Goal: Find specific page/section: Find specific page/section

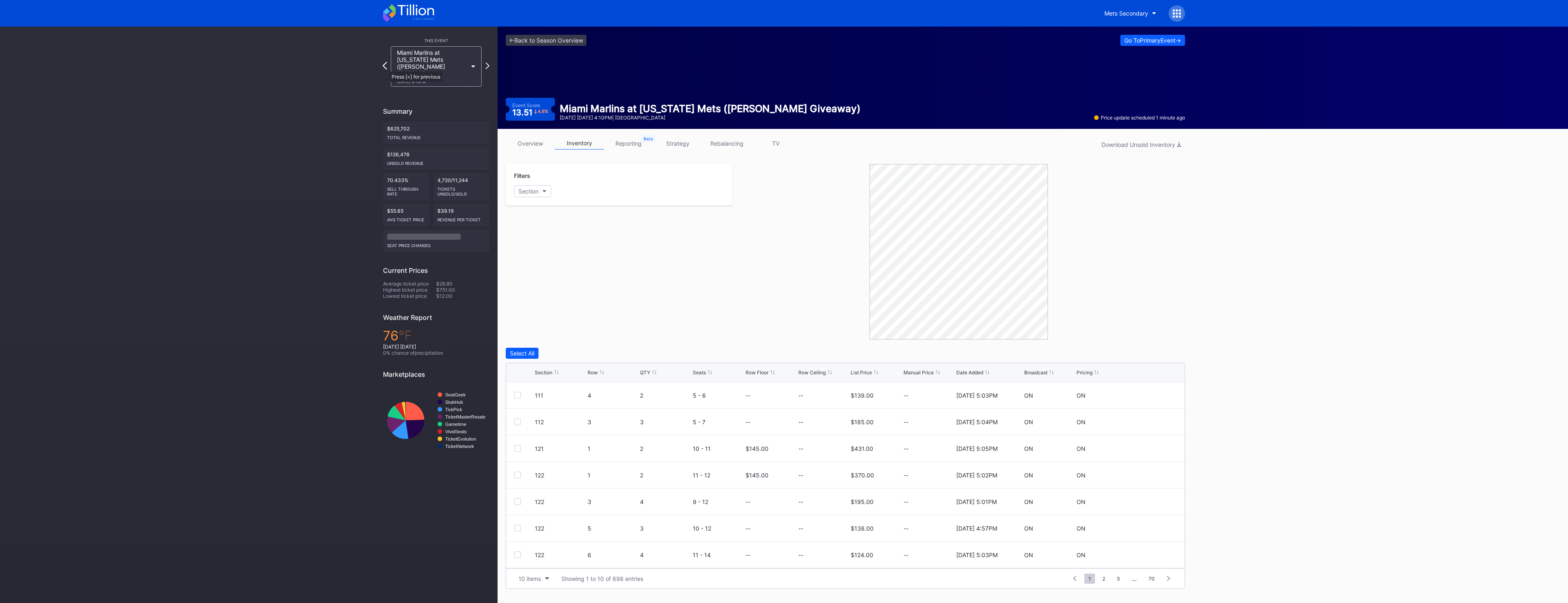
click at [385, 66] on icon at bounding box center [385, 65] width 5 height 8
click at [419, 14] on icon at bounding box center [409, 12] width 51 height 18
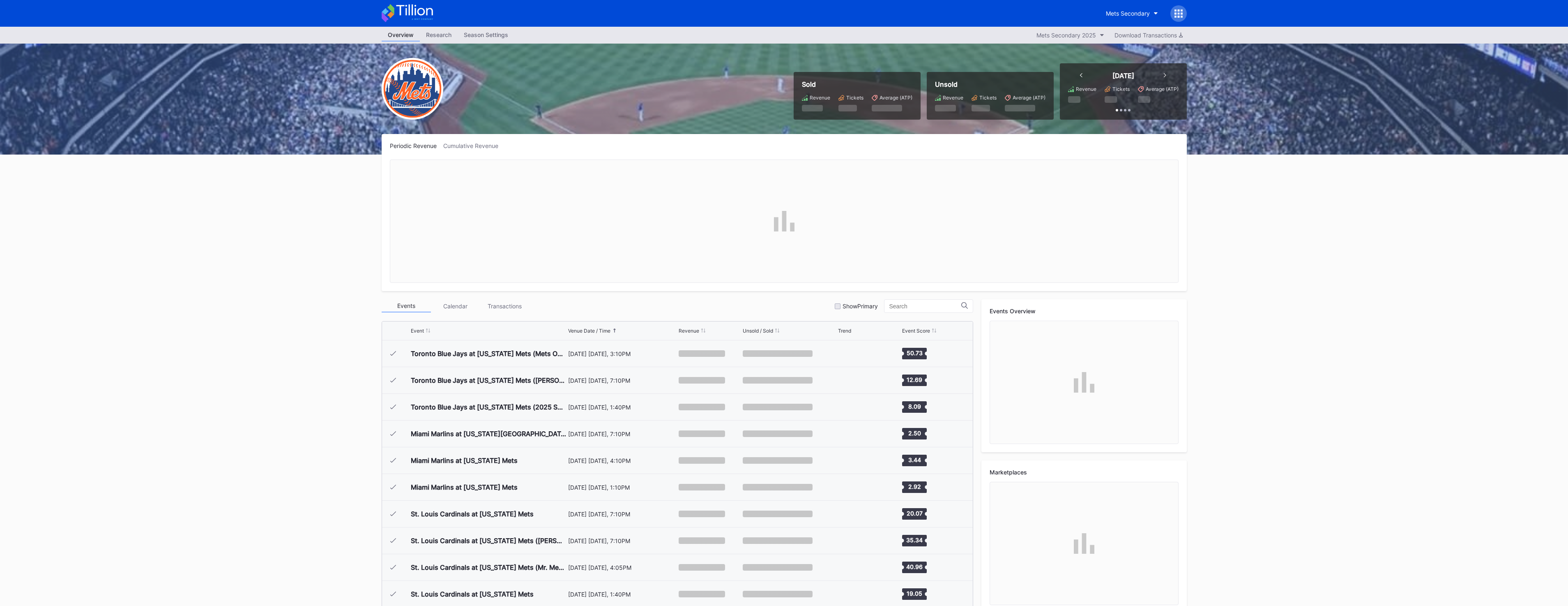
scroll to position [1816, 0]
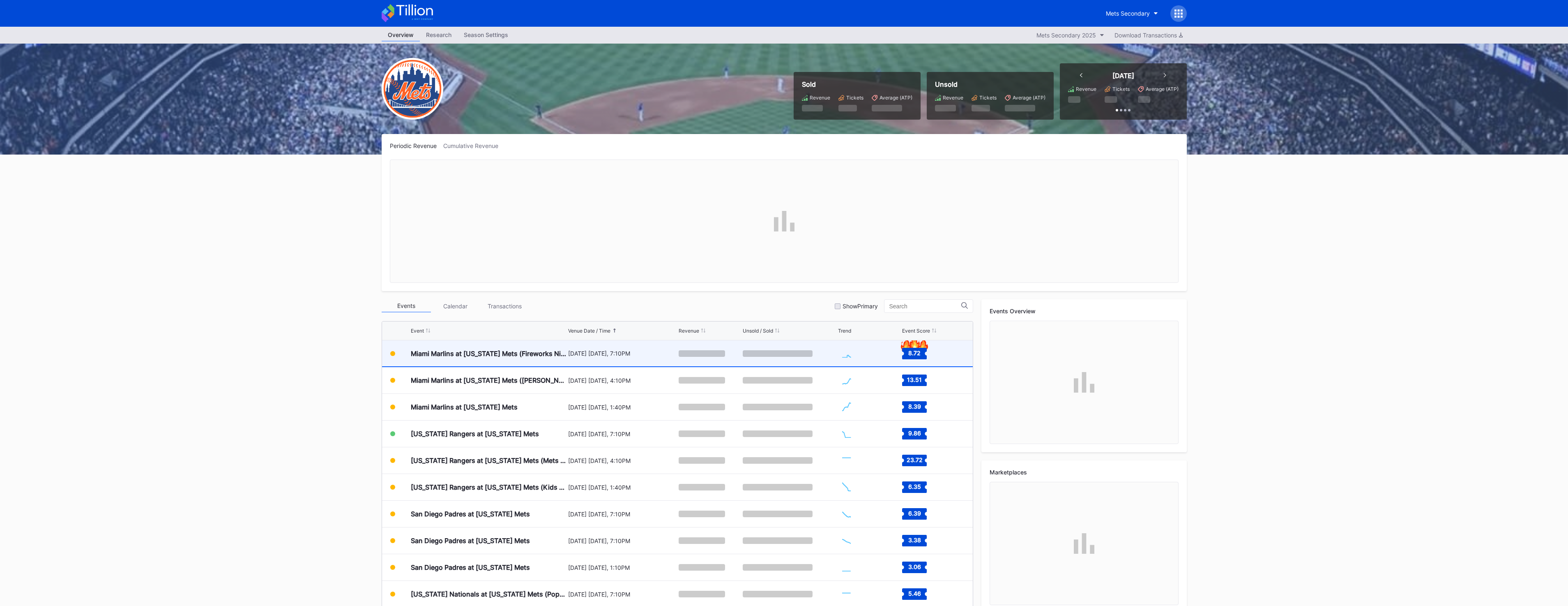
click at [496, 357] on div "Miami Marlins at [US_STATE] Mets (Fireworks Night)" at bounding box center [488, 353] width 155 height 8
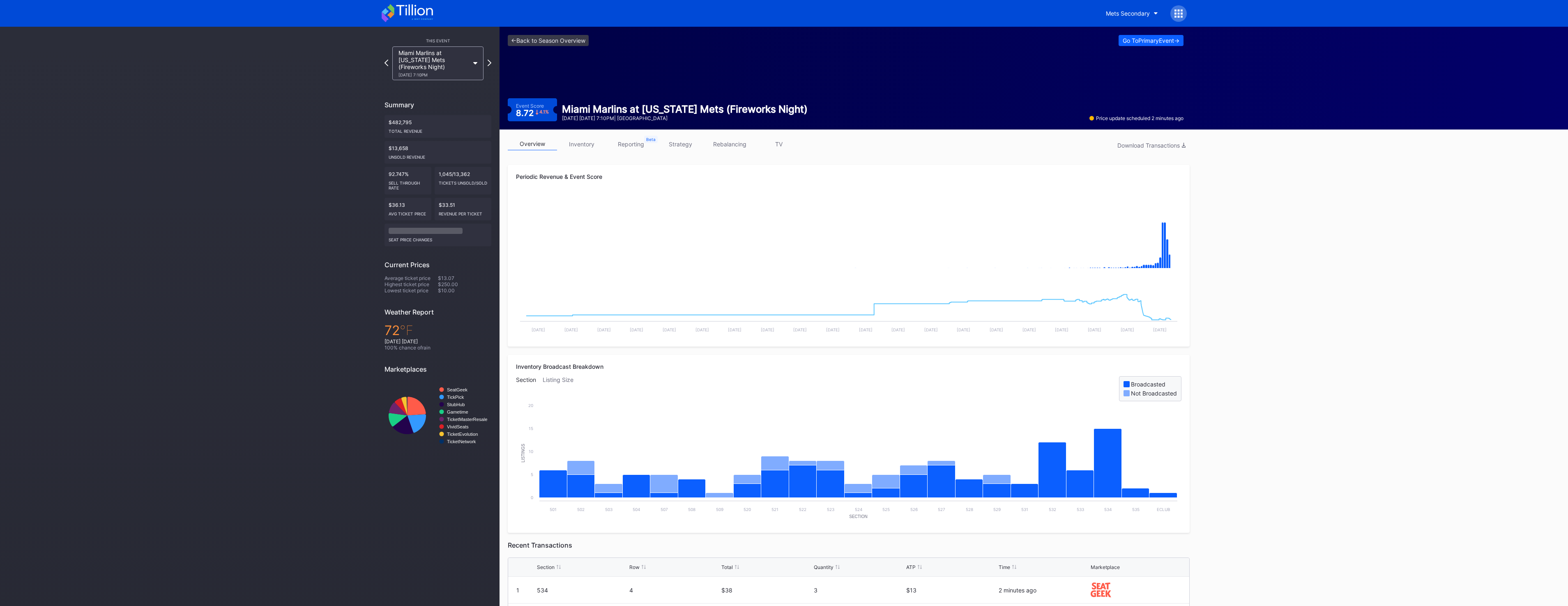
click at [1178, 20] on div at bounding box center [1178, 13] width 16 height 16
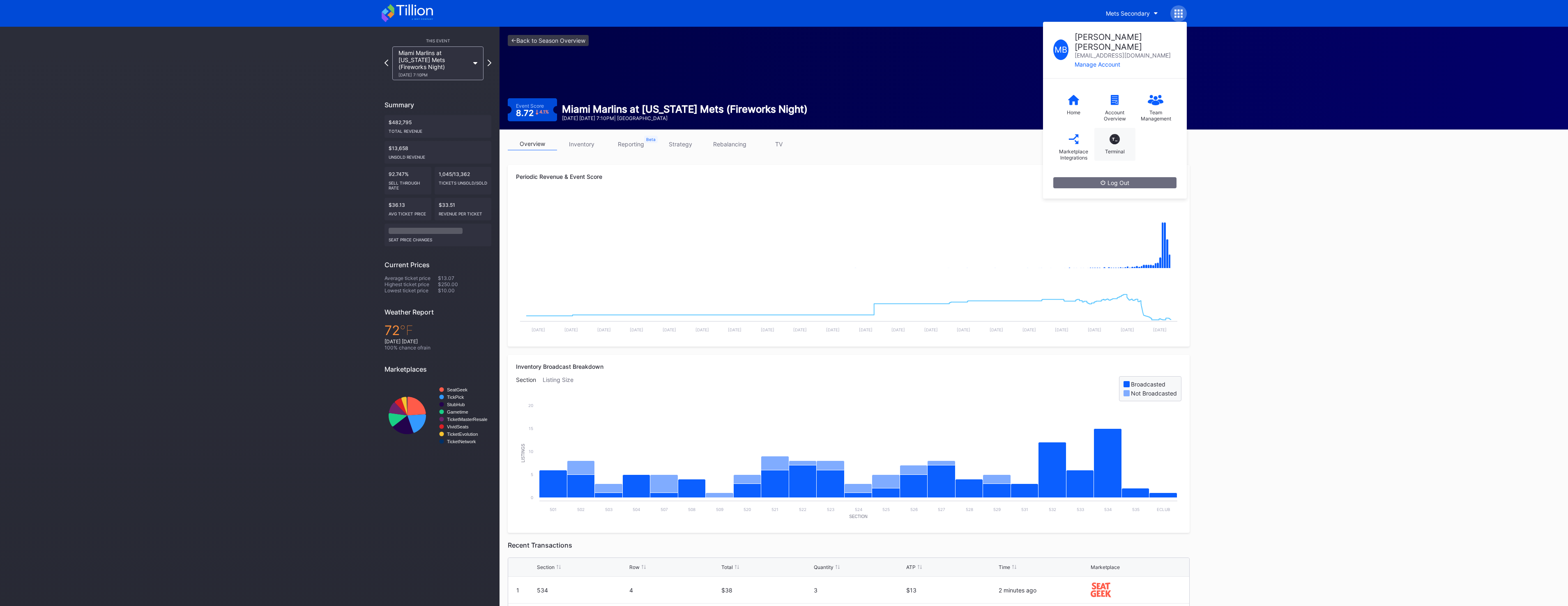
click at [1111, 135] on div "T_ Terminal" at bounding box center [1115, 144] width 41 height 33
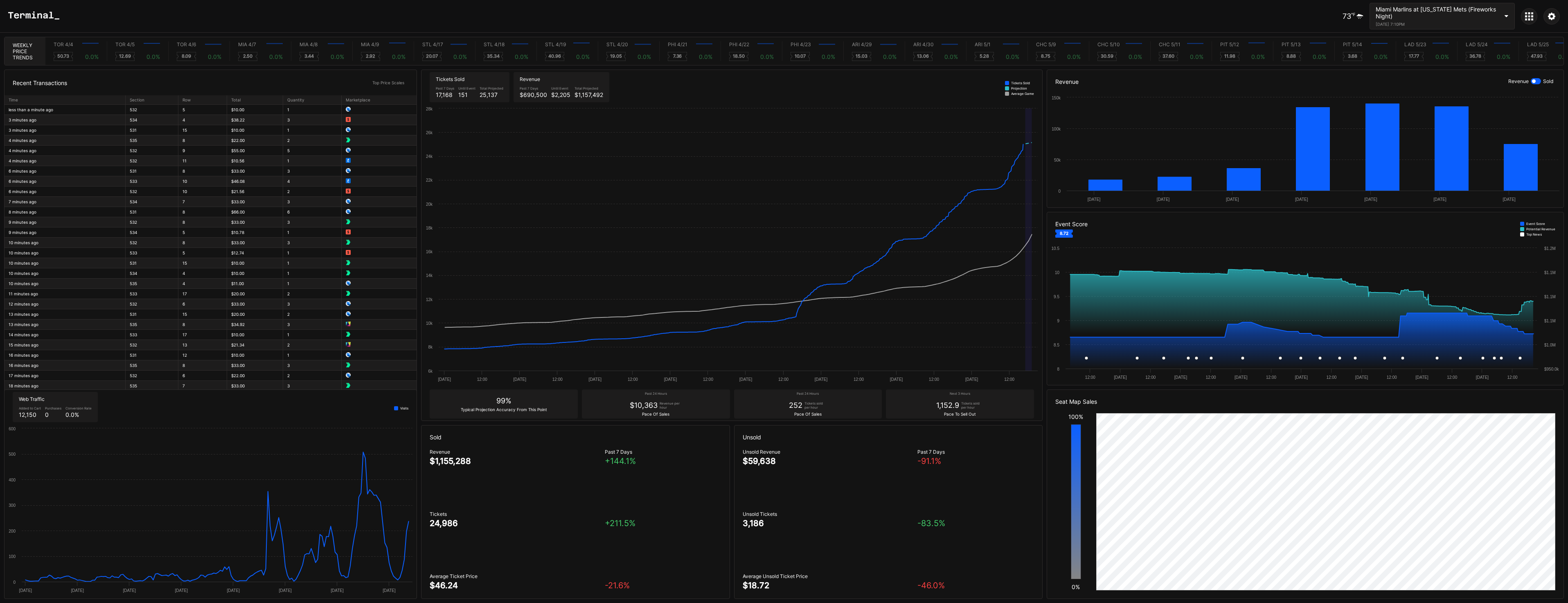
scroll to position [0, 3393]
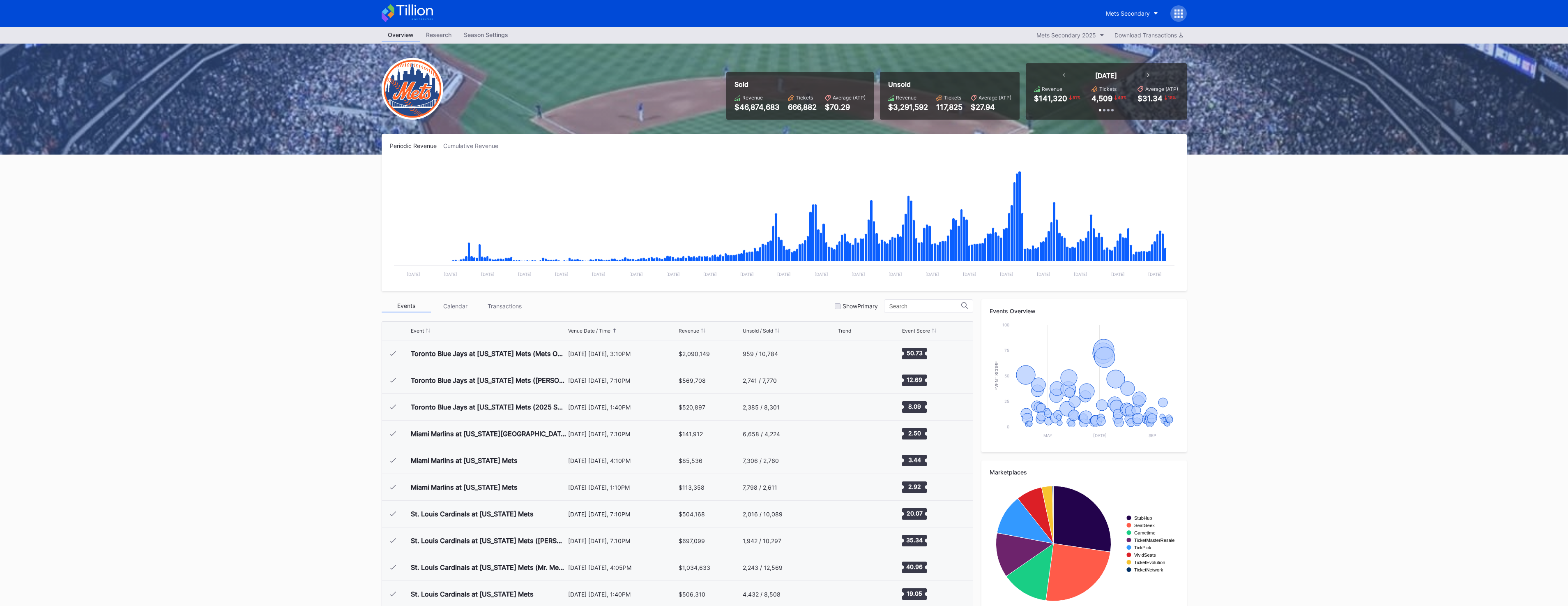
scroll to position [1816, 0]
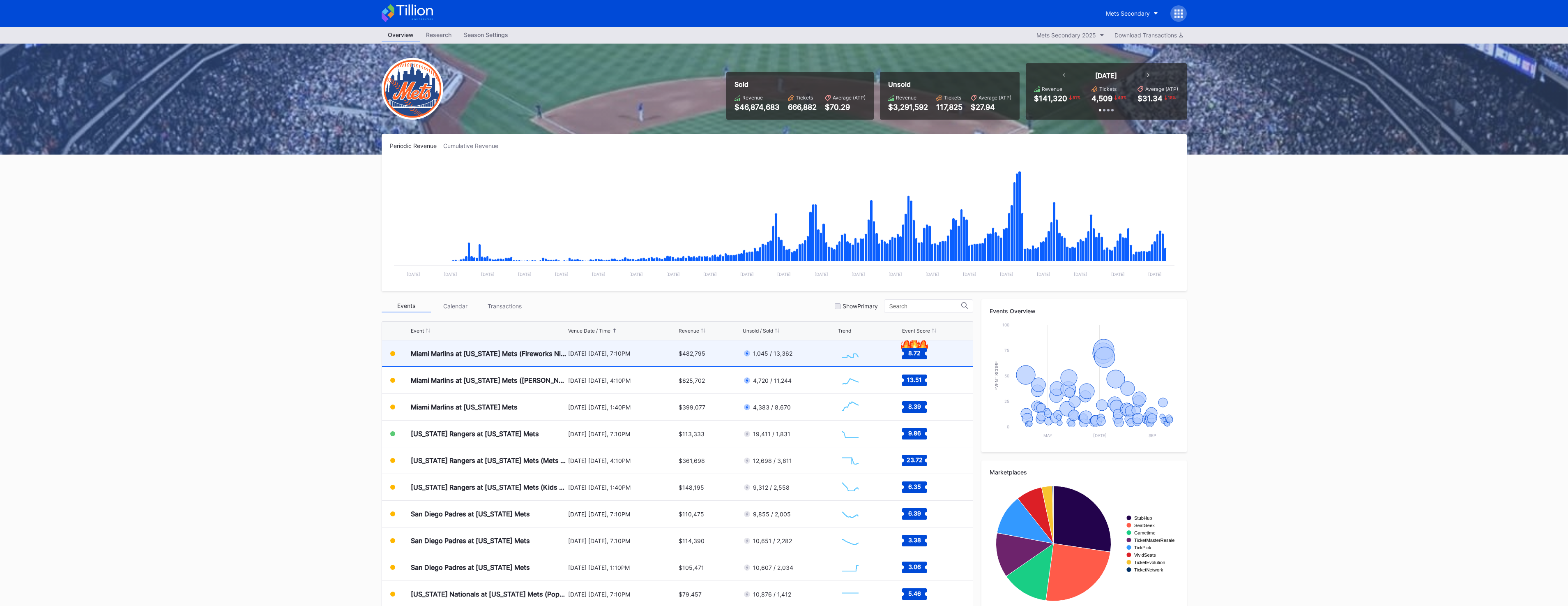
click at [458, 358] on div "Miami Marlins at [US_STATE] Mets (Fireworks Night)" at bounding box center [488, 353] width 155 height 26
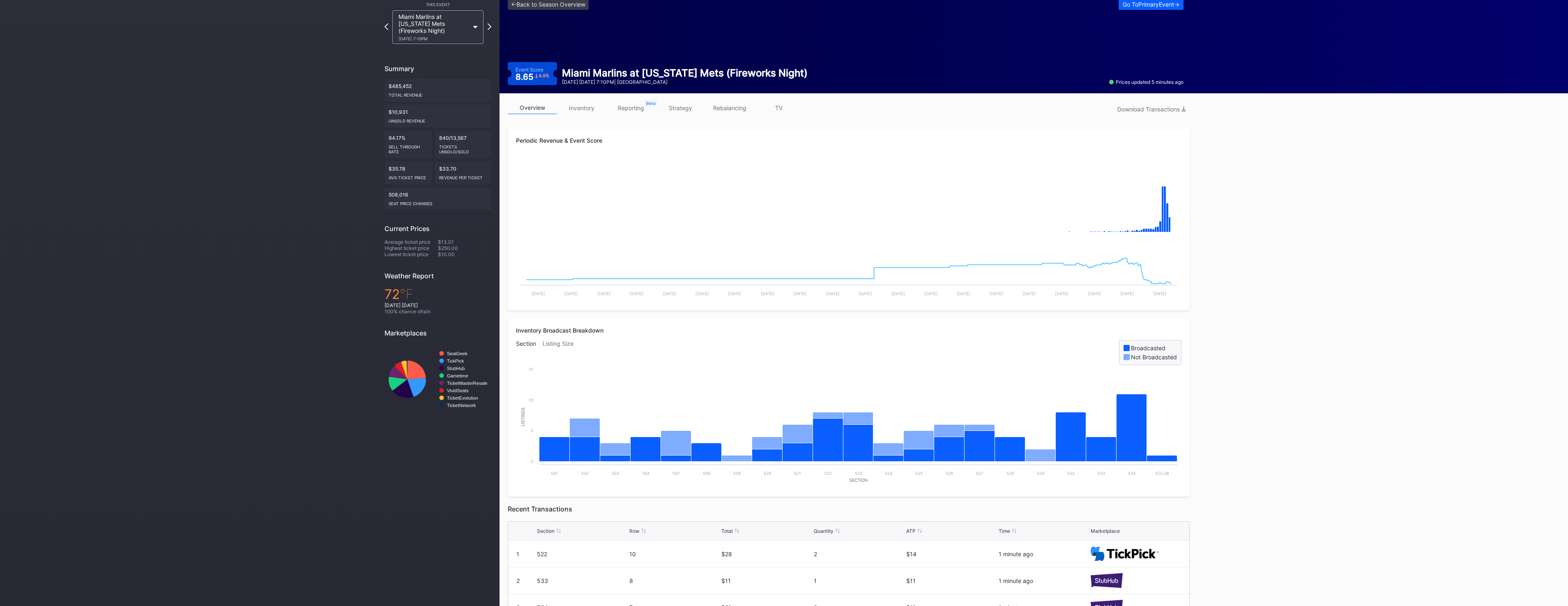
scroll to position [22, 0]
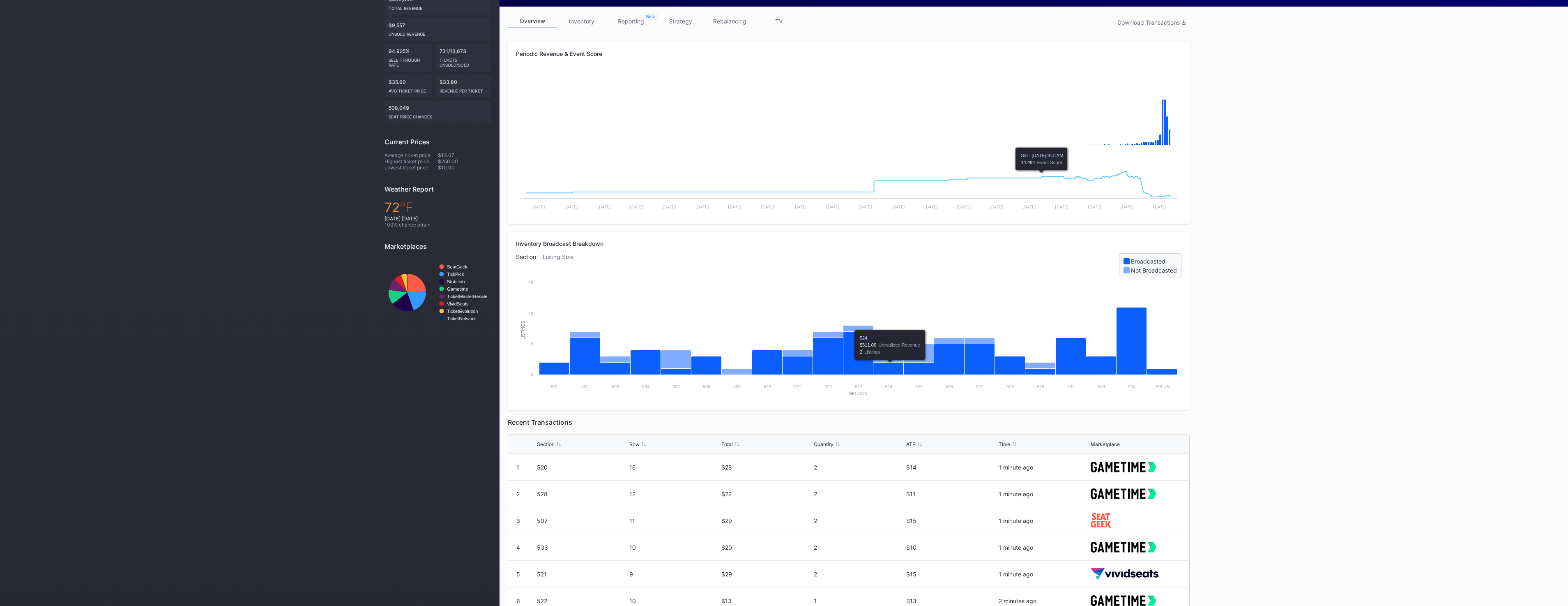
scroll to position [123, 0]
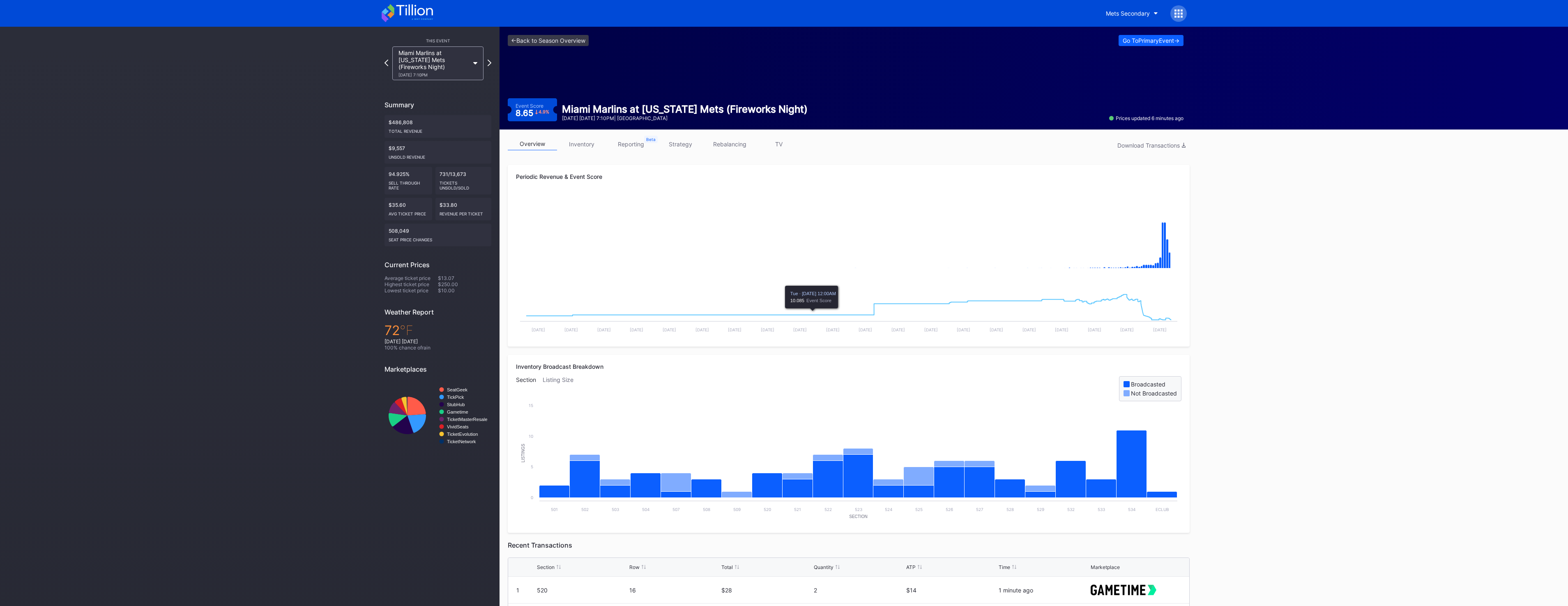
scroll to position [123, 0]
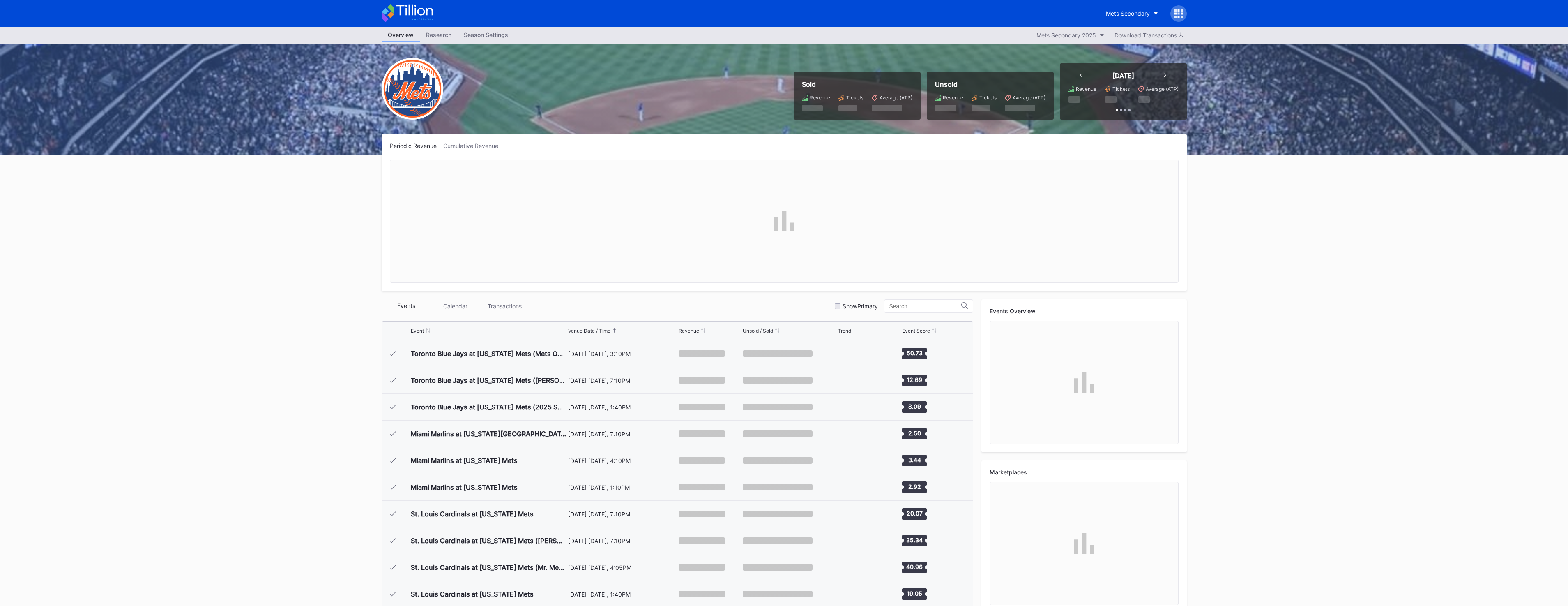
scroll to position [1816, 0]
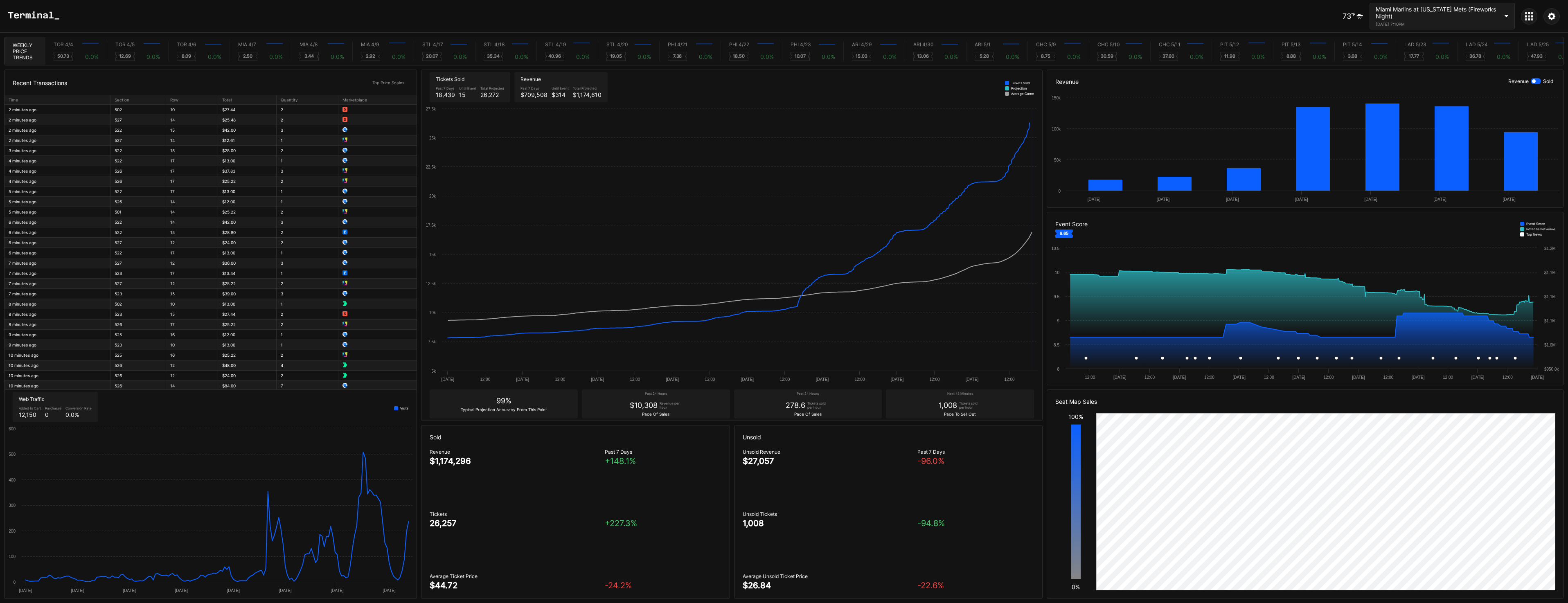
scroll to position [0, 3393]
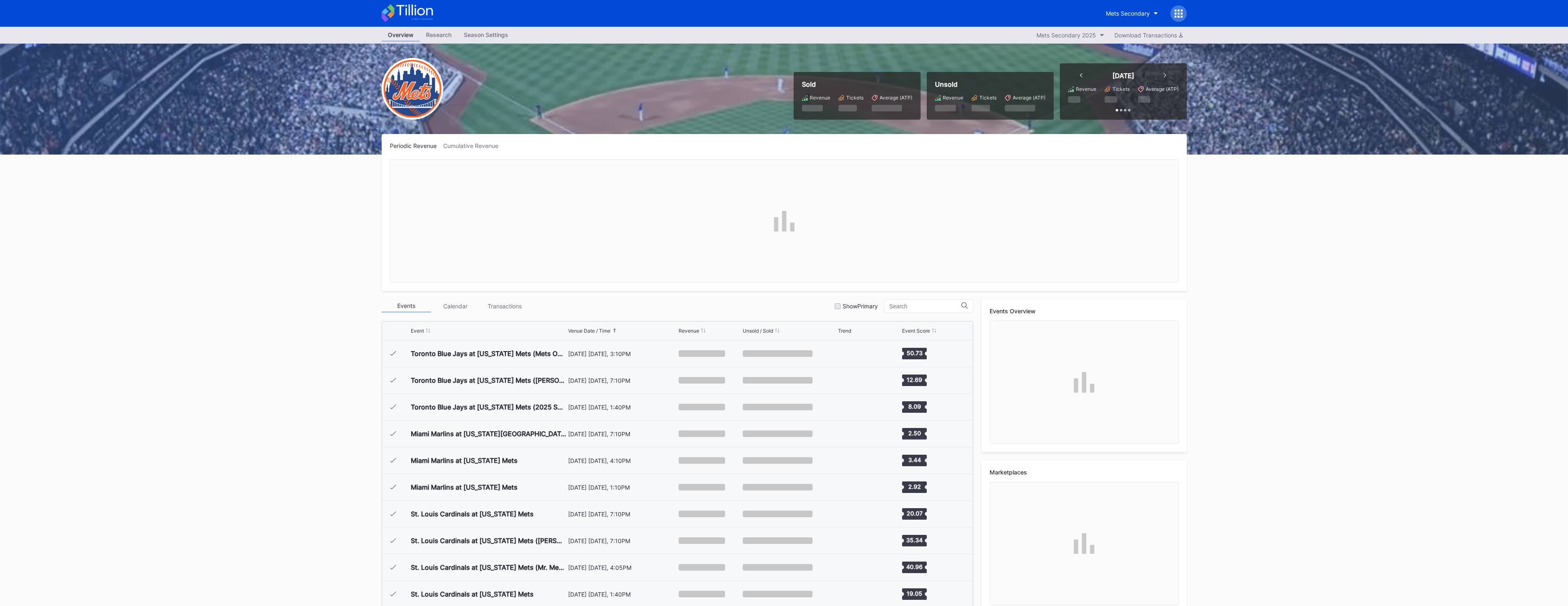
scroll to position [1816, 0]
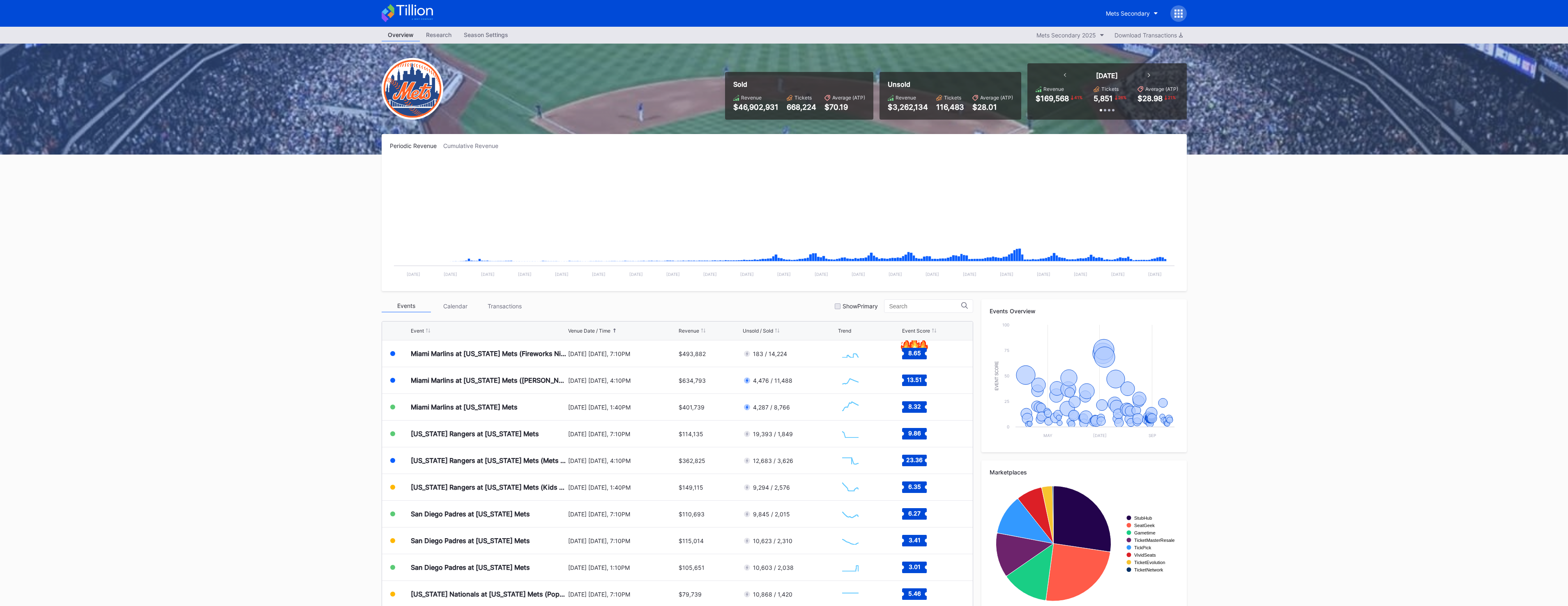
click at [625, 355] on div "[DATE] [DATE], 7:10PM" at bounding box center [622, 353] width 109 height 7
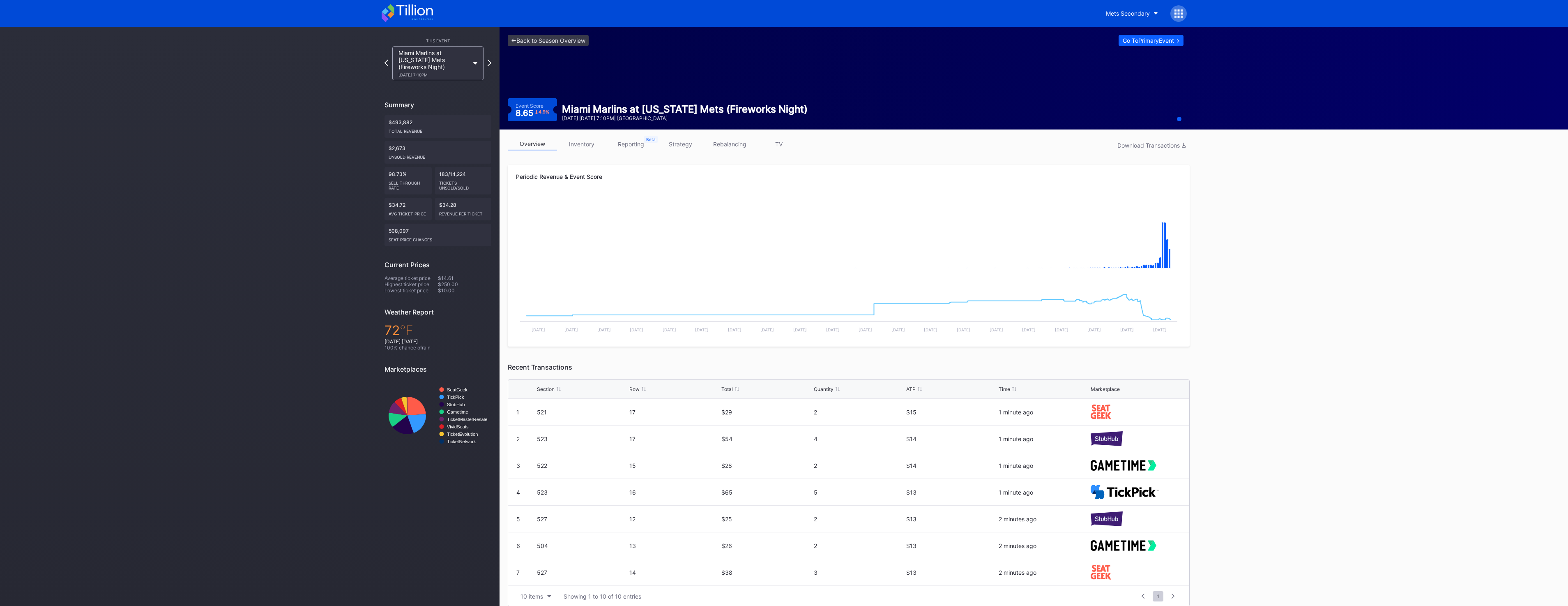
drag, startPoint x: 748, startPoint y: 508, endPoint x: 361, endPoint y: 626, distance: 404.6
